Goal: Find specific page/section: Find specific page/section

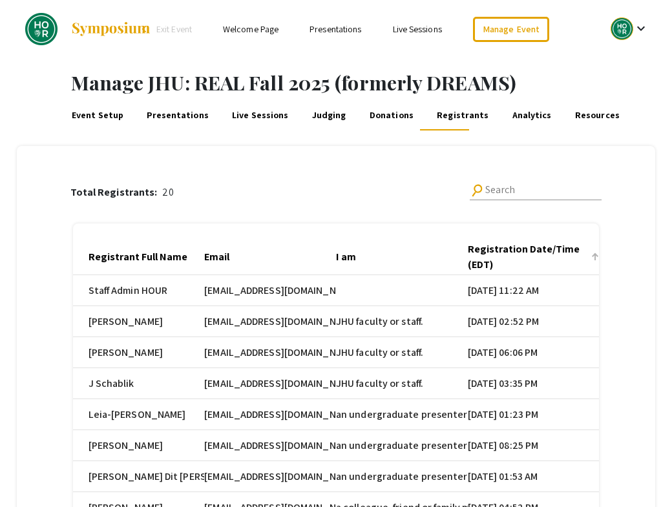
click at [509, 252] on div "Registration Date/Time (EDT)" at bounding box center [528, 257] width 120 height 31
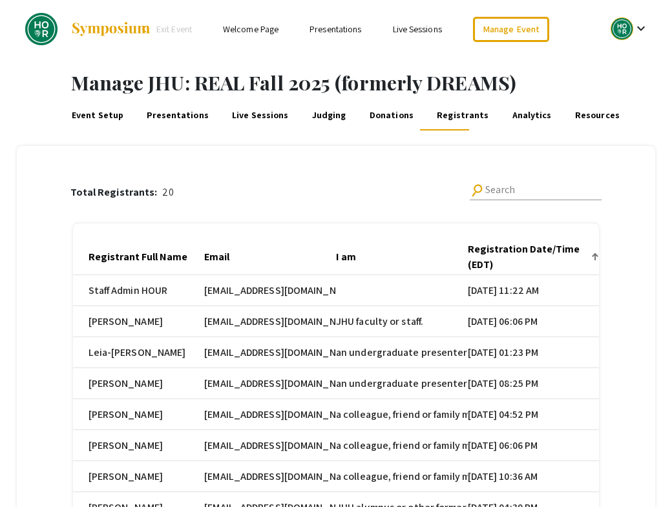
click at [509, 252] on div "Registration Date/Time (EDT)" at bounding box center [528, 257] width 120 height 31
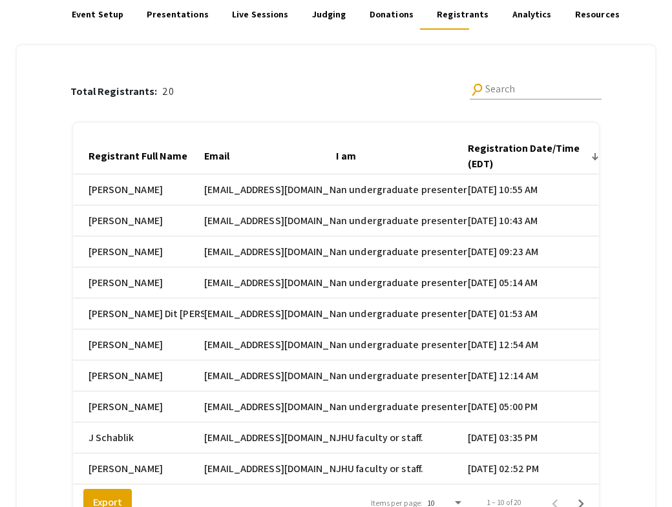
scroll to position [102, 0]
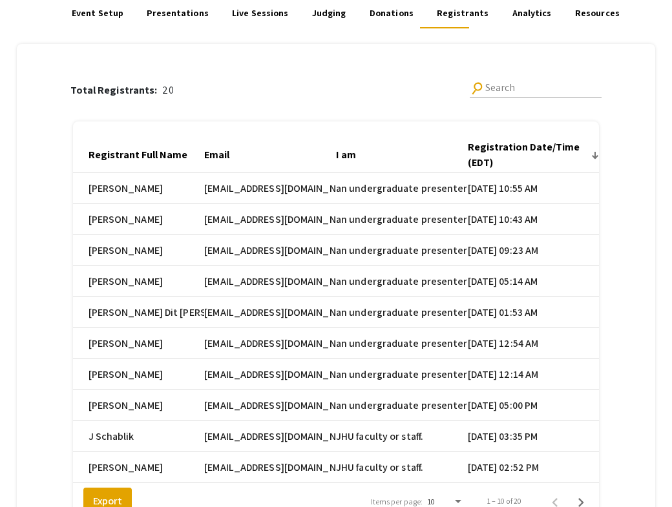
click at [186, 14] on link "Presentations" at bounding box center [177, 12] width 65 height 31
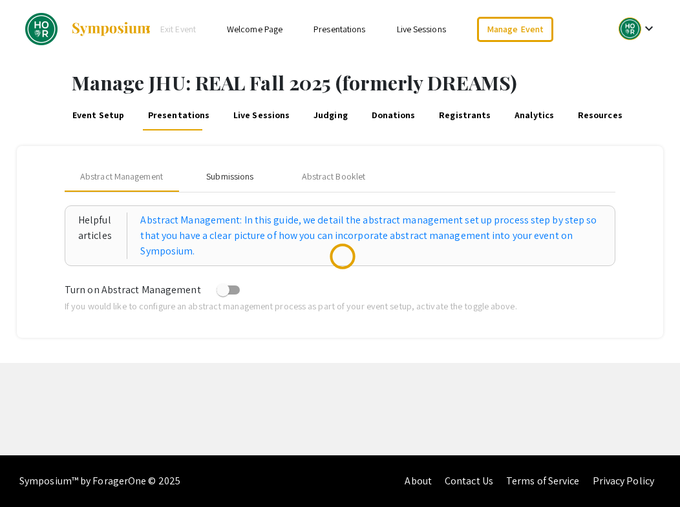
click at [246, 180] on div "Submissions" at bounding box center [229, 177] width 47 height 14
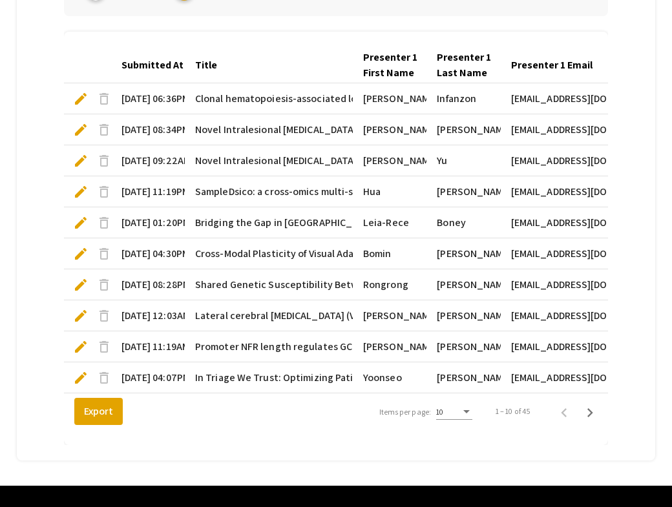
scroll to position [451, 0]
